Goal: Task Accomplishment & Management: Manage account settings

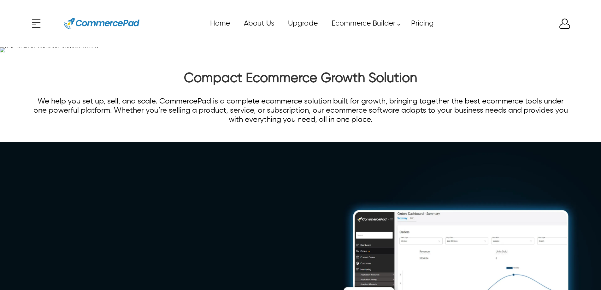
click at [572, 21] on header "x Upgrade eCommerce Builder Services Partners Pricing About CommercePad Contact…" at bounding box center [300, 23] width 601 height 47
click at [567, 22] on icon "Enter to Open SignUp and Register OverLay" at bounding box center [565, 24] width 10 height 10
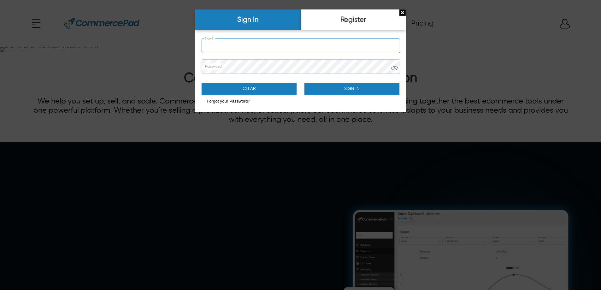
click at [302, 48] on input "Sign In" at bounding box center [301, 46] width 198 height 14
type input "**********"
click at [330, 85] on button "Sign In" at bounding box center [351, 89] width 95 height 12
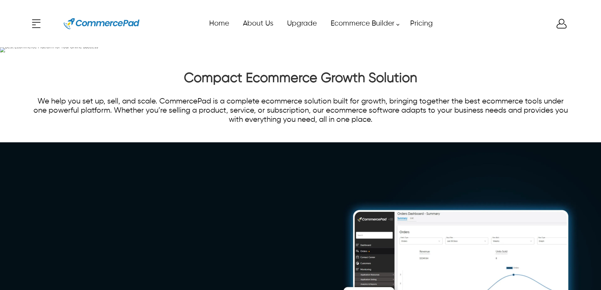
click at [98, 52] on img at bounding box center [49, 49] width 98 height 5
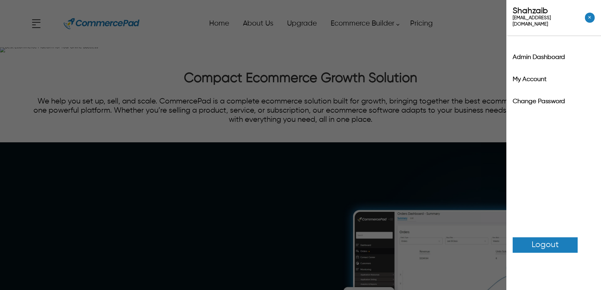
click at [565, 23] on icon at bounding box center [561, 23] width 13 height 13
click at [545, 56] on div "Admin Dashboard" at bounding box center [553, 59] width 95 height 22
click at [548, 54] on label "Admin Dashboard" at bounding box center [554, 57] width 82 height 6
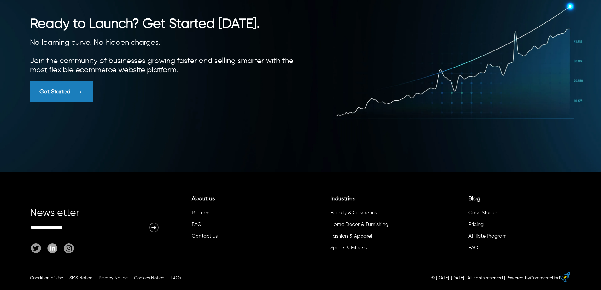
scroll to position [1780, 0]
